Goal: Task Accomplishment & Management: Manage account settings

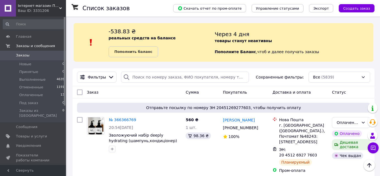
scroll to position [125, 0]
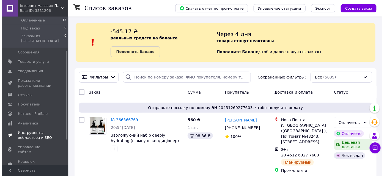
scroll to position [75, 0]
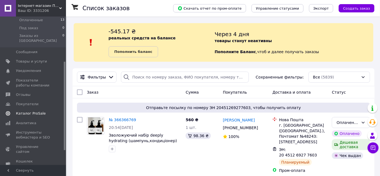
click at [37, 111] on span "Каталог ProSale" at bounding box center [31, 113] width 30 height 5
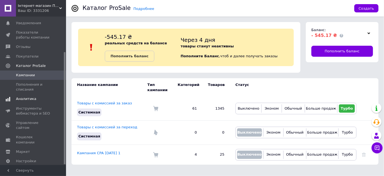
click at [28, 96] on span "Аналитика" at bounding box center [26, 98] width 20 height 5
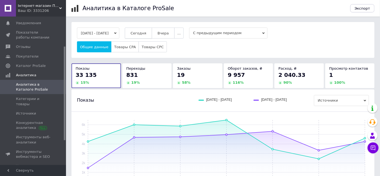
click at [146, 31] on span "Сегодня" at bounding box center [139, 33] width 16 height 4
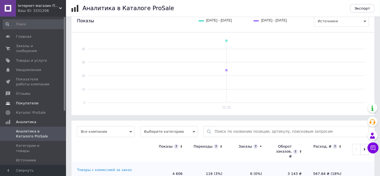
scroll to position [70, 0]
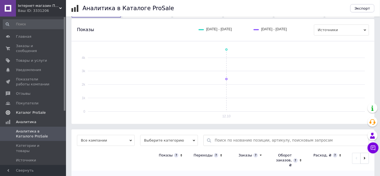
click at [37, 110] on span "Каталог ProSale" at bounding box center [31, 112] width 30 height 5
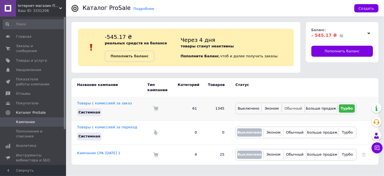
click at [293, 106] on span "Обычный" at bounding box center [293, 108] width 17 height 4
click at [363, 153] on icon at bounding box center [364, 155] width 4 height 4
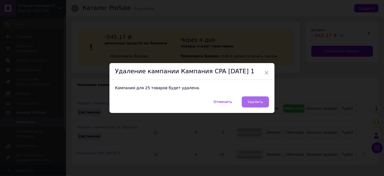
click at [263, 105] on button "Удалить" at bounding box center [255, 101] width 27 height 11
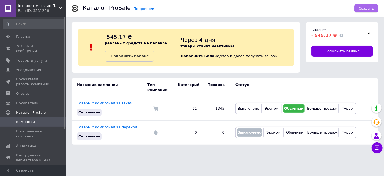
click at [371, 10] on span "Создать" at bounding box center [366, 8] width 15 height 4
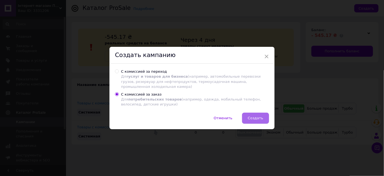
click at [253, 116] on span "Создать" at bounding box center [255, 118] width 15 height 4
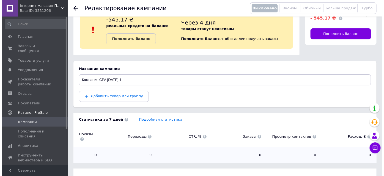
scroll to position [50, 0]
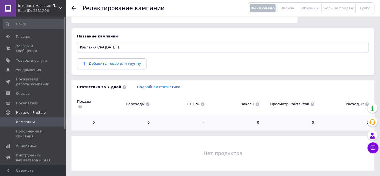
click at [124, 65] on span "Добавить товар или группу" at bounding box center [115, 63] width 52 height 4
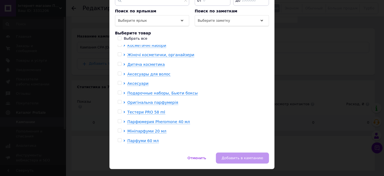
click at [119, 91] on input "checkbox" at bounding box center [120, 93] width 4 height 4
checkbox input "true"
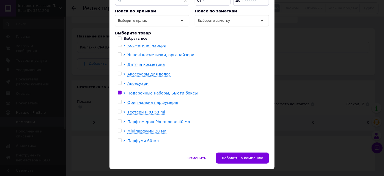
click at [124, 92] on icon at bounding box center [124, 93] width 1 height 2
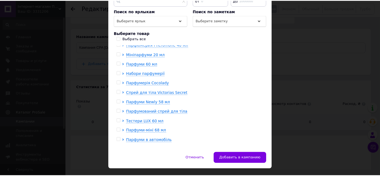
scroll to position [450, 0]
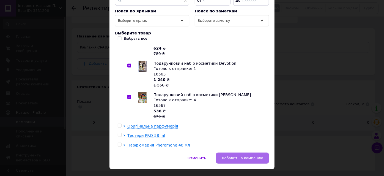
click at [236, 156] on span "Добавить в кампанию" at bounding box center [243, 158] width 42 height 4
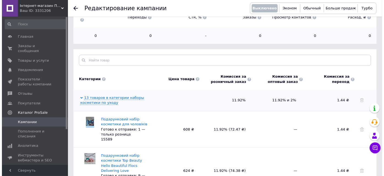
scroll to position [68, 0]
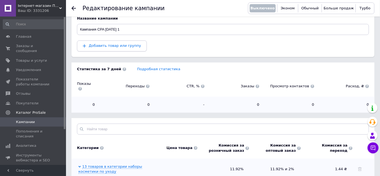
click at [112, 50] on button "Добавить товар или группу" at bounding box center [112, 45] width 70 height 11
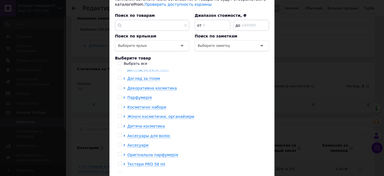
scroll to position [25, 0]
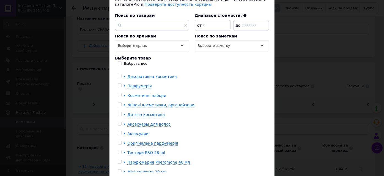
click at [123, 94] on icon at bounding box center [124, 95] width 2 height 2
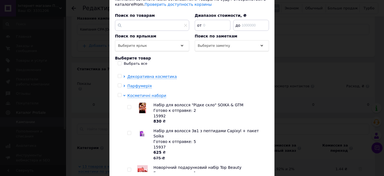
click at [128, 105] on input "checkbox" at bounding box center [129, 107] width 4 height 4
checkbox input "true"
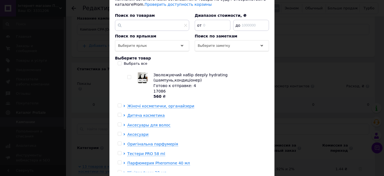
scroll to position [2440, 0]
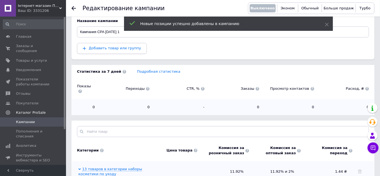
click at [118, 51] on button "Добавить товар или группу" at bounding box center [112, 48] width 70 height 11
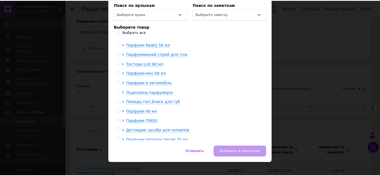
scroll to position [189, 0]
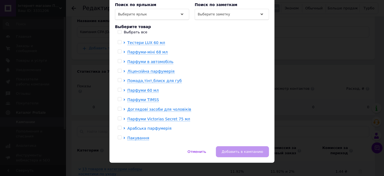
click at [123, 127] on icon at bounding box center [124, 128] width 2 height 2
click at [118, 126] on input "checkbox" at bounding box center [120, 128] width 4 height 4
checkbox input "true"
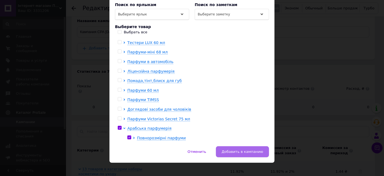
click at [235, 149] on span "Добавить в кампанию" at bounding box center [243, 151] width 42 height 4
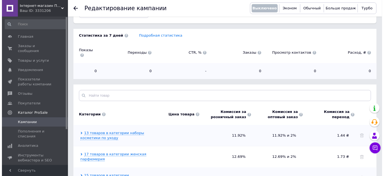
scroll to position [70, 0]
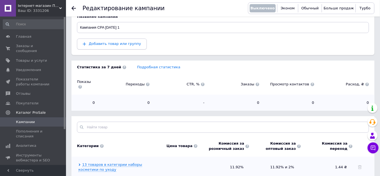
click at [114, 45] on span "Добавить товар или группу" at bounding box center [115, 44] width 52 height 4
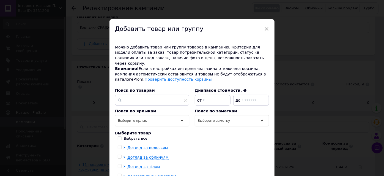
scroll to position [50, 0]
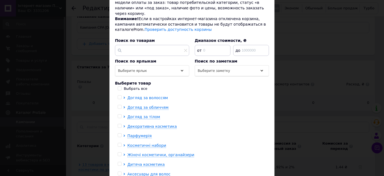
click at [123, 97] on icon at bounding box center [124, 98] width 2 height 2
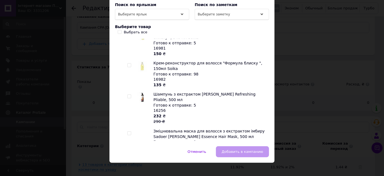
scroll to position [75, 0]
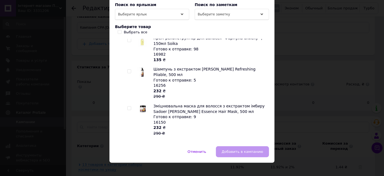
click at [129, 107] on input "checkbox" at bounding box center [129, 109] width 4 height 4
checkbox input "true"
click at [129, 70] on input "checkbox" at bounding box center [129, 72] width 4 height 4
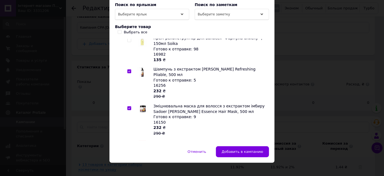
checkbox input "true"
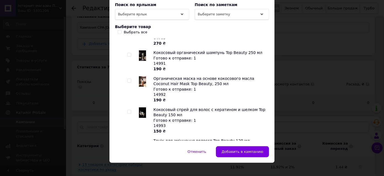
scroll to position [1957, 0]
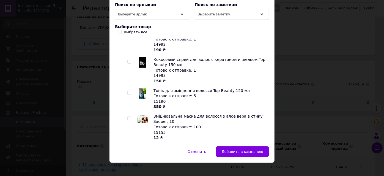
click at [129, 153] on input "checkbox" at bounding box center [129, 155] width 4 height 4
checkbox input "true"
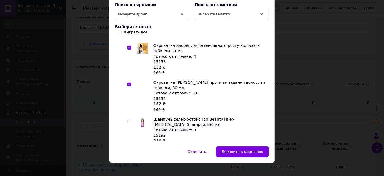
scroll to position [2082, 0]
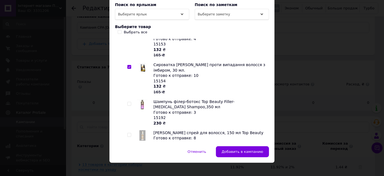
click at [129, 159] on input "checkbox" at bounding box center [129, 161] width 4 height 4
checkbox input "true"
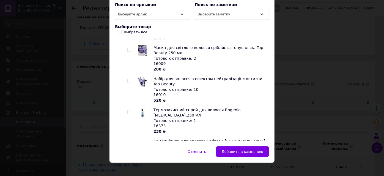
scroll to position [2633, 0]
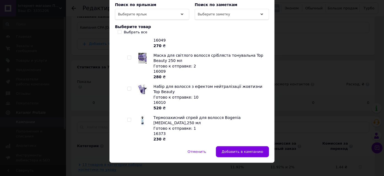
click at [129, 149] on input "checkbox" at bounding box center [129, 151] width 4 height 4
checkbox input "true"
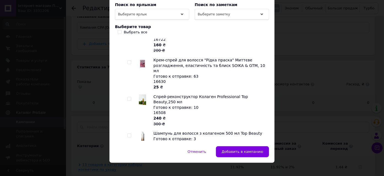
scroll to position [2908, 0]
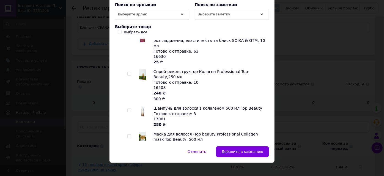
click at [129, 171] on input "checkbox" at bounding box center [129, 173] width 4 height 4
checkbox input "true"
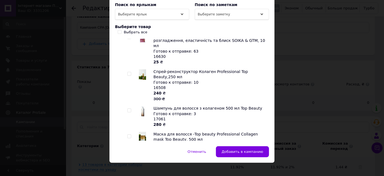
checkbox input "true"
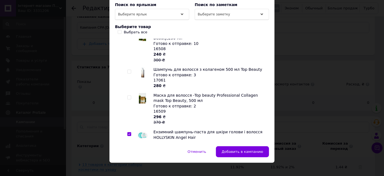
scroll to position [2958, 0]
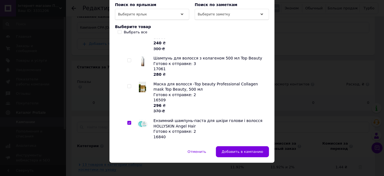
checkbox input "true"
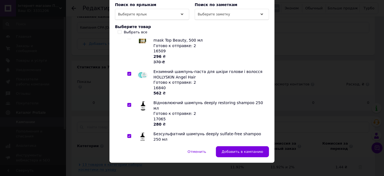
scroll to position [3008, 0]
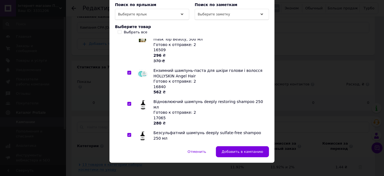
checkbox input "true"
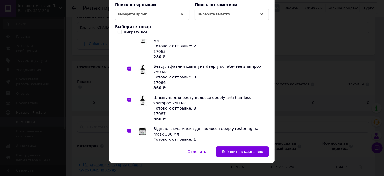
scroll to position [3083, 0]
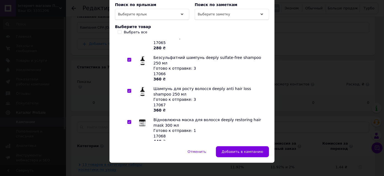
checkbox input "true"
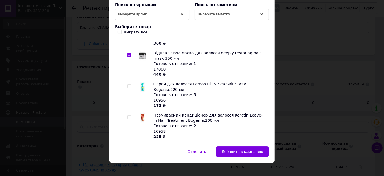
scroll to position [3158, 0]
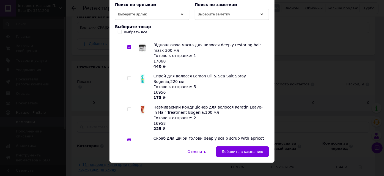
checkbox input "true"
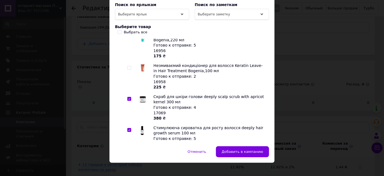
scroll to position [3208, 0]
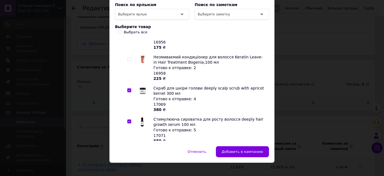
checkbox input "true"
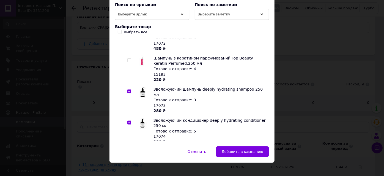
scroll to position [3333, 0]
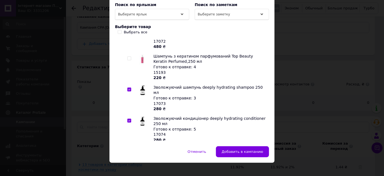
checkbox input "true"
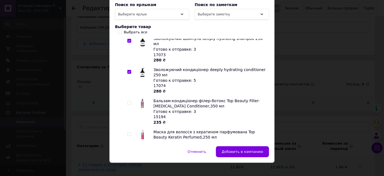
scroll to position [3383, 0]
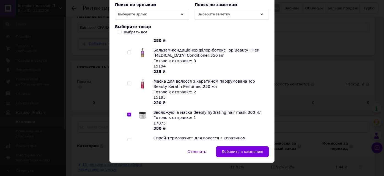
scroll to position [3433, 0]
checkbox input "true"
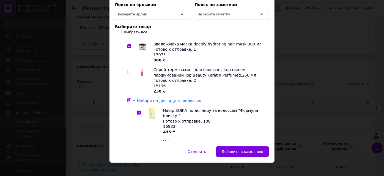
scroll to position [3508, 0]
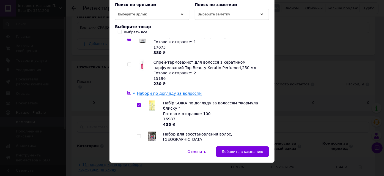
checkbox input "true"
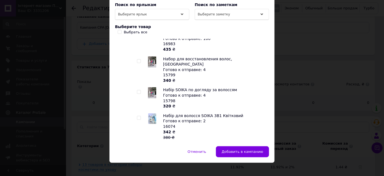
scroll to position [3558, 0]
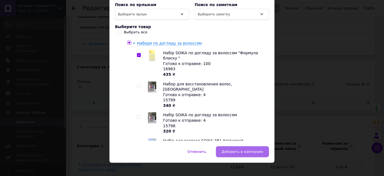
click at [239, 149] on span "Добавить в кампанию" at bounding box center [243, 151] width 42 height 4
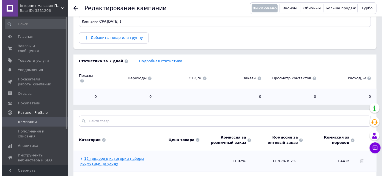
scroll to position [15, 0]
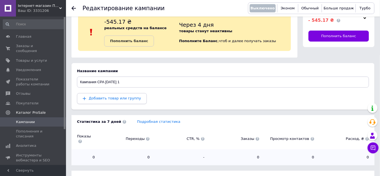
click at [126, 99] on span "Добавить товар или группу" at bounding box center [115, 98] width 52 height 4
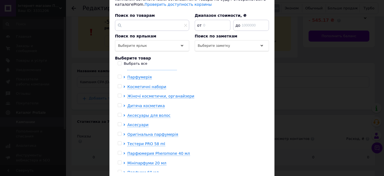
scroll to position [25, 0]
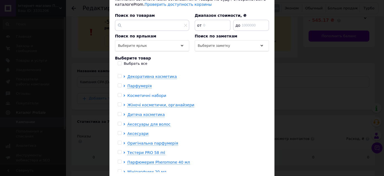
click at [123, 94] on icon at bounding box center [124, 95] width 2 height 2
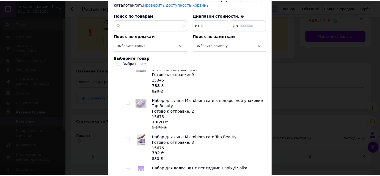
scroll to position [2251, 0]
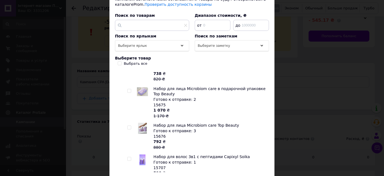
checkbox input "true"
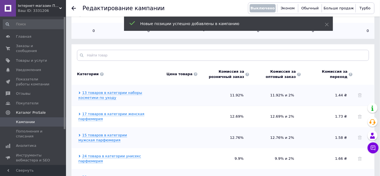
scroll to position [165, 0]
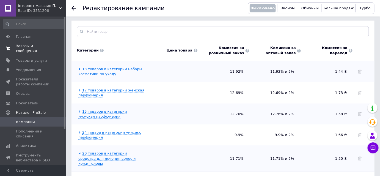
click at [31, 48] on span "Заказы и сообщения" at bounding box center [33, 48] width 35 height 10
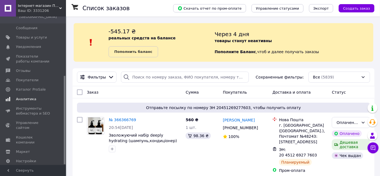
click at [27, 97] on span "Аналитика" at bounding box center [26, 99] width 20 height 5
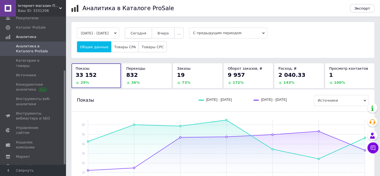
click at [152, 36] on button "Сегодня" at bounding box center [138, 33] width 27 height 11
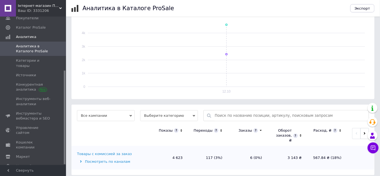
click at [83, 151] on div "Товары с комиссией за заказ" at bounding box center [104, 153] width 55 height 5
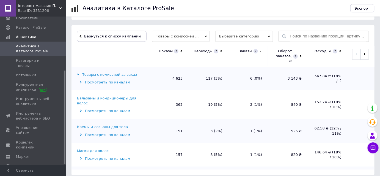
scroll to position [179, 0]
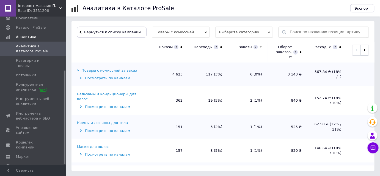
click at [130, 92] on div "Бальзамы и кондиционеры для волос" at bounding box center [112, 97] width 70 height 10
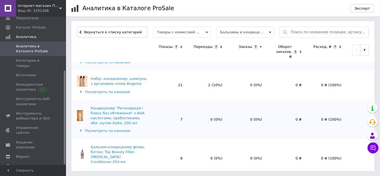
scroll to position [535, 0]
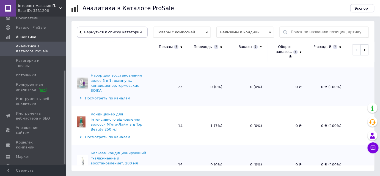
click at [114, 36] on button "Вернуться к списку категорий" at bounding box center [112, 32] width 71 height 11
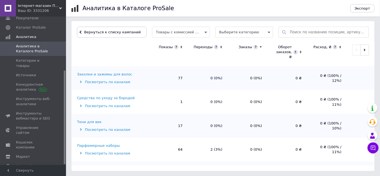
scroll to position [150, 0]
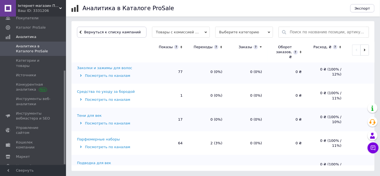
click at [106, 137] on div "Парфюмерные наборы" at bounding box center [98, 139] width 43 height 5
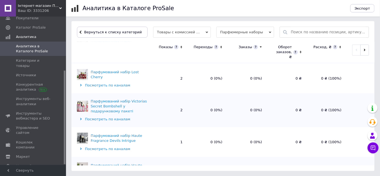
scroll to position [200, 0]
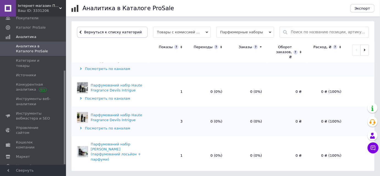
click at [86, 30] on span "Вернуться к списку категорий" at bounding box center [112, 32] width 59 height 4
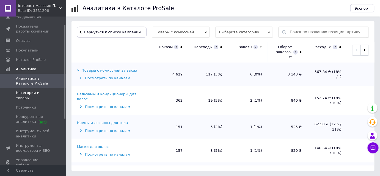
scroll to position [10, 0]
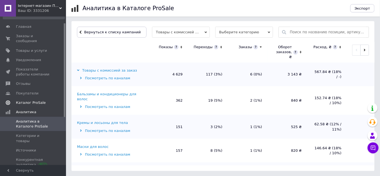
click at [31, 100] on span "Каталог ProSale" at bounding box center [31, 102] width 30 height 5
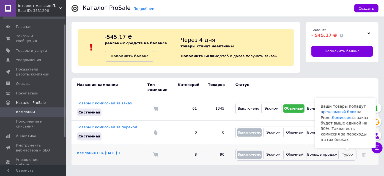
click at [350, 152] on span "Турбо" at bounding box center [347, 154] width 11 height 4
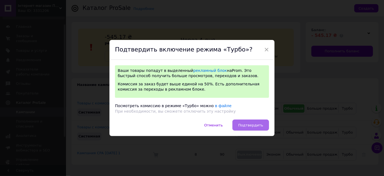
click at [256, 125] on span "Подтвердить" at bounding box center [250, 125] width 25 height 4
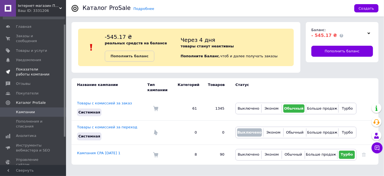
click at [34, 67] on span "Показатели работы компании" at bounding box center [33, 72] width 35 height 10
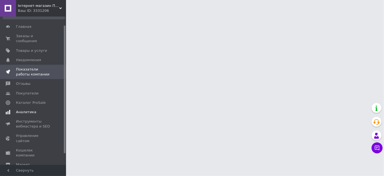
click at [25, 110] on span "Аналитика" at bounding box center [26, 112] width 20 height 5
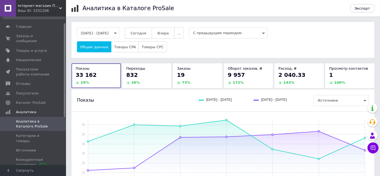
click at [146, 31] on span "Сегодня" at bounding box center [139, 33] width 16 height 4
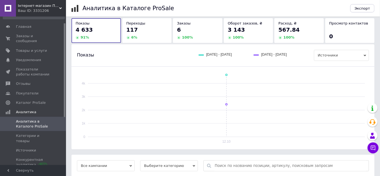
scroll to position [95, 0]
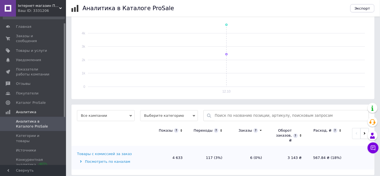
click at [81, 160] on icon at bounding box center [81, 161] width 2 height 2
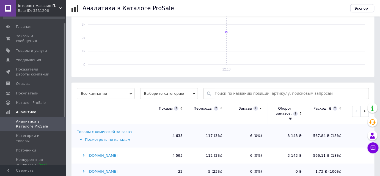
scroll to position [143, 0]
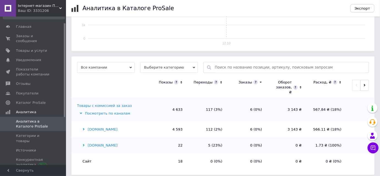
click at [82, 127] on div "Prom.ua" at bounding box center [112, 129] width 70 height 5
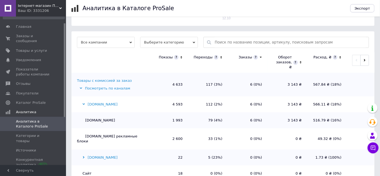
scroll to position [175, 0]
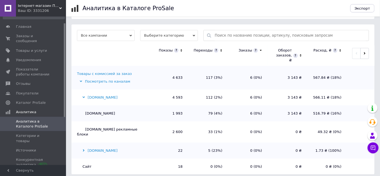
click at [83, 149] on icon at bounding box center [84, 150] width 2 height 2
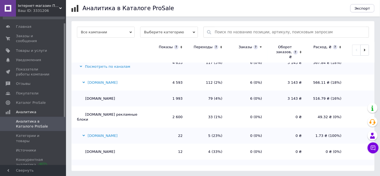
scroll to position [4, 0]
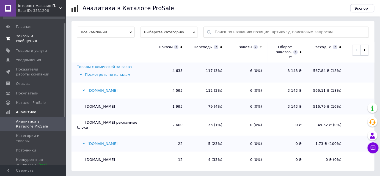
click at [26, 34] on span "Заказы и сообщения" at bounding box center [33, 39] width 35 height 10
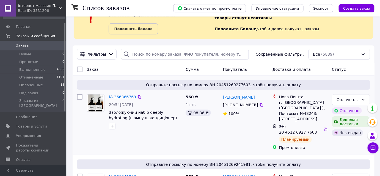
scroll to position [50, 0]
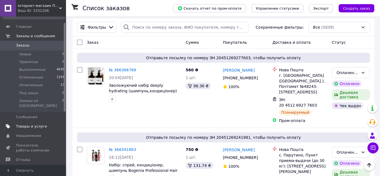
click at [33, 124] on span "Товары и услуги" at bounding box center [31, 126] width 31 height 5
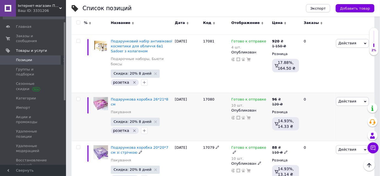
scroll to position [325, 0]
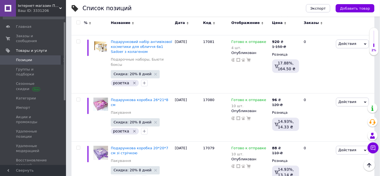
click at [36, 58] on span "Позиции" at bounding box center [33, 60] width 35 height 5
click at [54, 58] on span at bounding box center [58, 60] width 15 height 5
click at [32, 34] on span "Заказы и сообщения" at bounding box center [33, 39] width 35 height 10
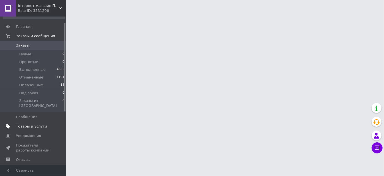
click at [37, 124] on span "Товары и услуги" at bounding box center [31, 126] width 31 height 5
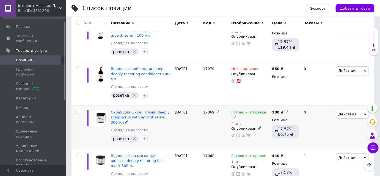
scroll to position [751, 0]
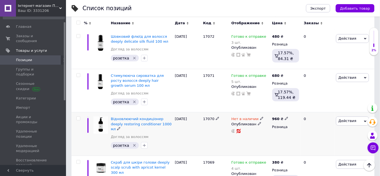
click at [260, 117] on icon at bounding box center [261, 118] width 3 height 3
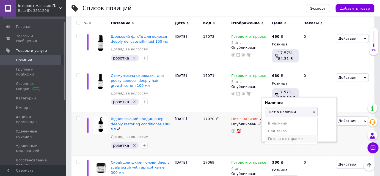
click at [273, 135] on li "Готово к отправке" at bounding box center [292, 139] width 52 height 8
click at [275, 128] on input at bounding box center [286, 133] width 42 height 11
type input "2"
click at [214, 112] on div "17070" at bounding box center [216, 133] width 28 height 43
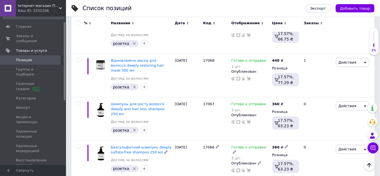
scroll to position [926, 0]
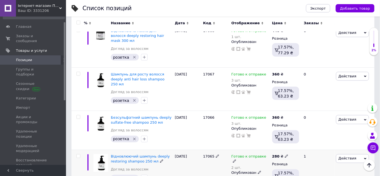
click at [337, 154] on span "Действия" at bounding box center [352, 158] width 33 height 9
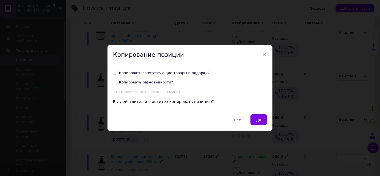
scroll to position [903, 0]
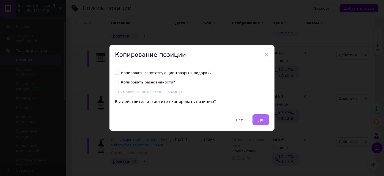
click at [265, 122] on button "Да" at bounding box center [261, 119] width 17 height 11
